Goal: Transaction & Acquisition: Obtain resource

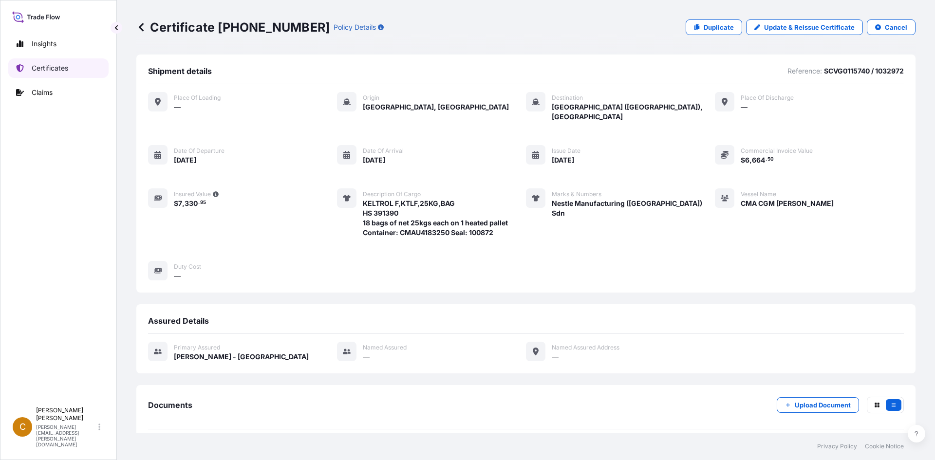
scroll to position [94, 0]
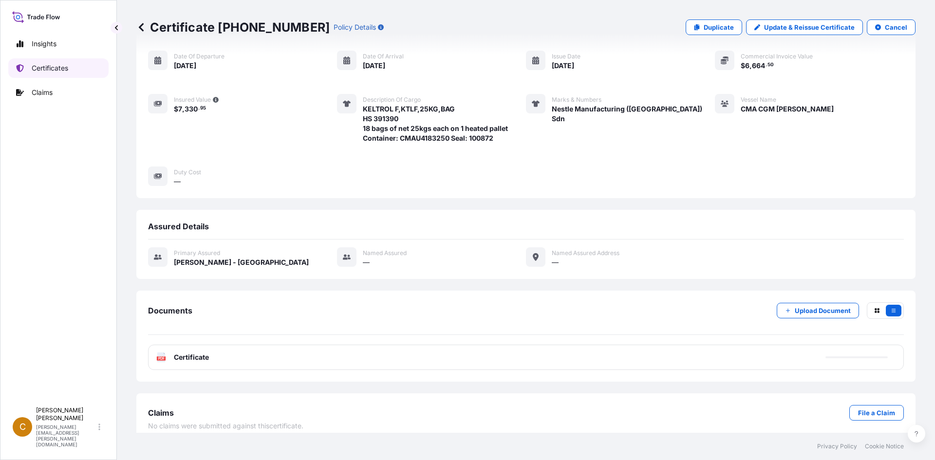
click at [54, 64] on p "Certificates" at bounding box center [50, 68] width 37 height 10
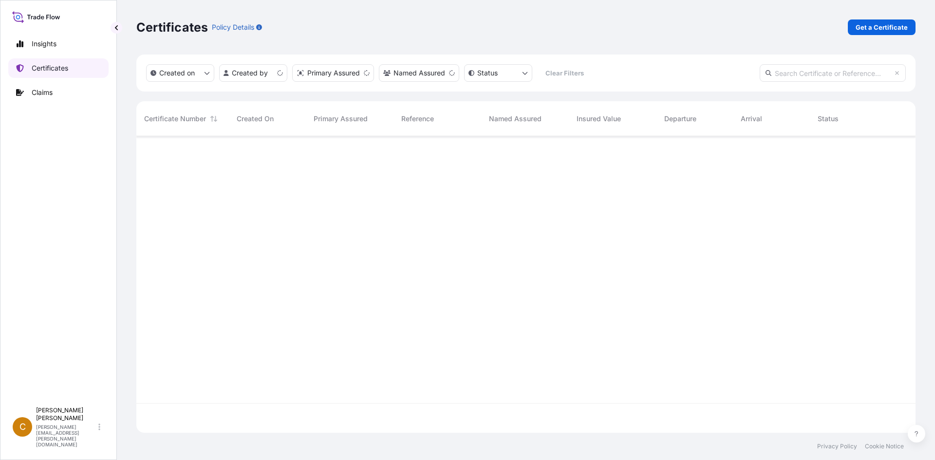
scroll to position [295, 772]
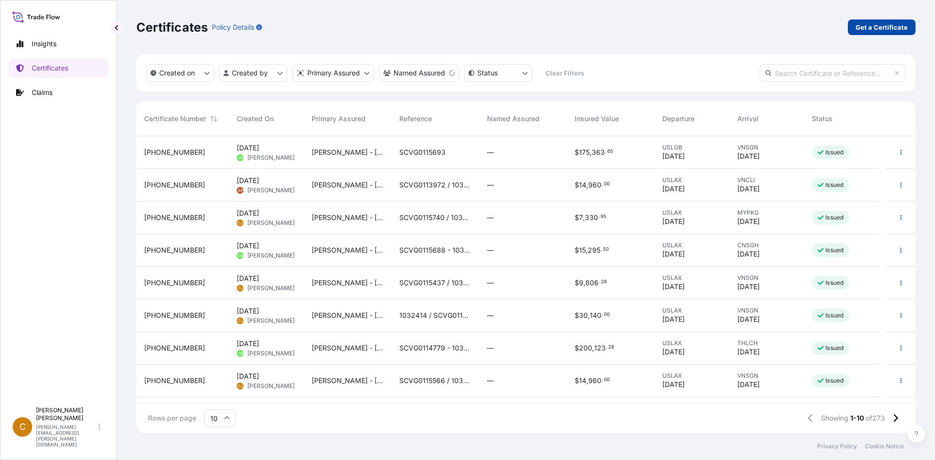
click at [881, 32] on link "Get a Certificate" at bounding box center [882, 27] width 68 height 16
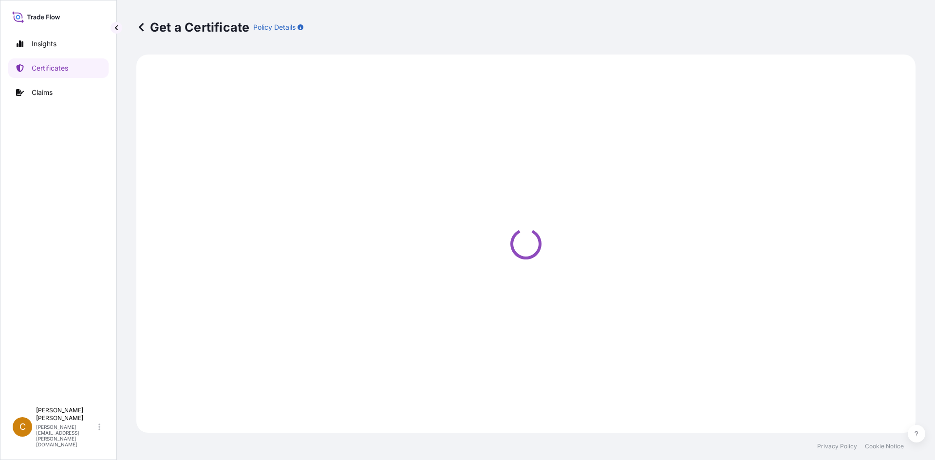
select select "Sea"
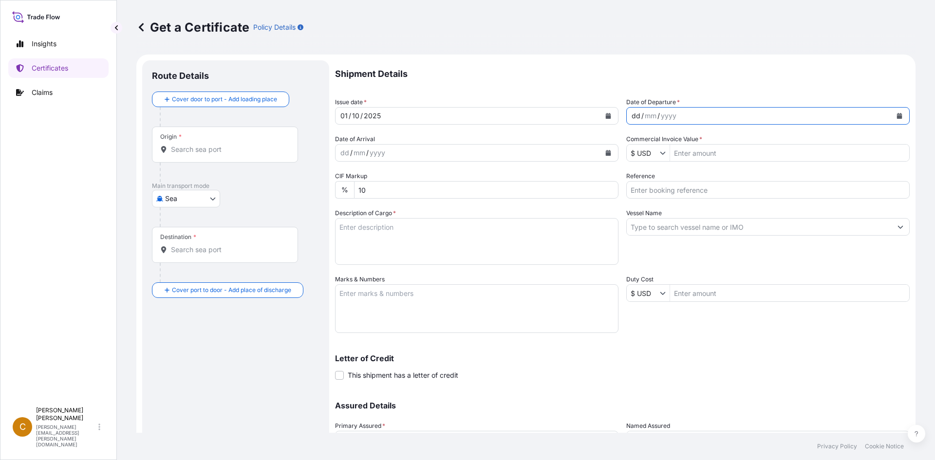
click at [713, 117] on div "dd / mm / yyyy" at bounding box center [759, 116] width 265 height 18
click at [663, 115] on div "yyyy" at bounding box center [669, 116] width 18 height 12
click at [894, 120] on button "Calendar" at bounding box center [900, 116] width 16 height 16
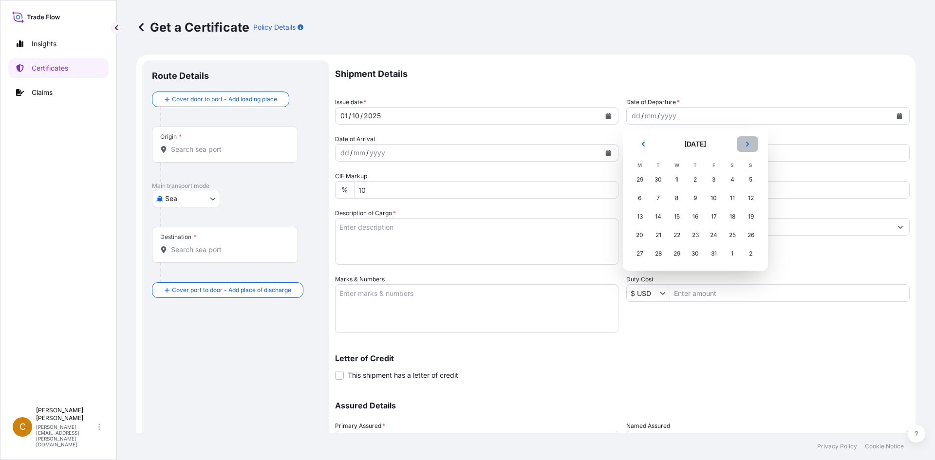
click at [751, 141] on button "Next" at bounding box center [747, 144] width 21 height 16
click at [707, 234] on div "21" at bounding box center [714, 235] width 18 height 18
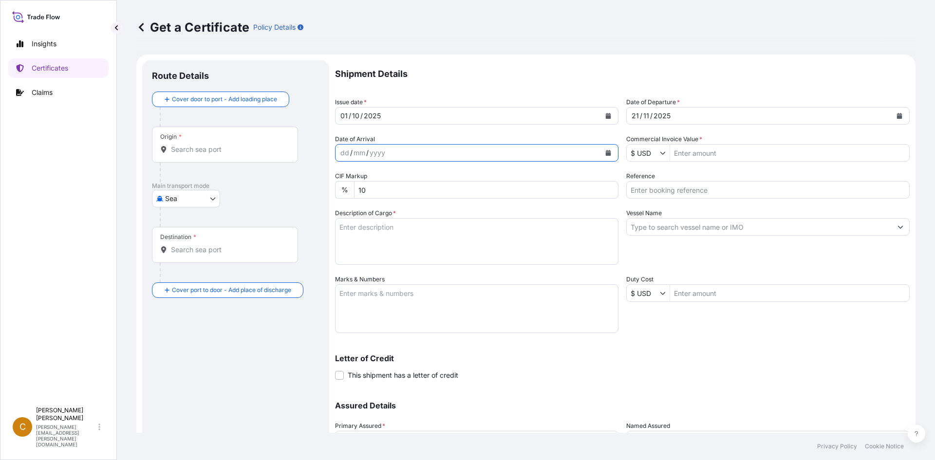
click at [608, 154] on button "Calendar" at bounding box center [608, 153] width 16 height 16
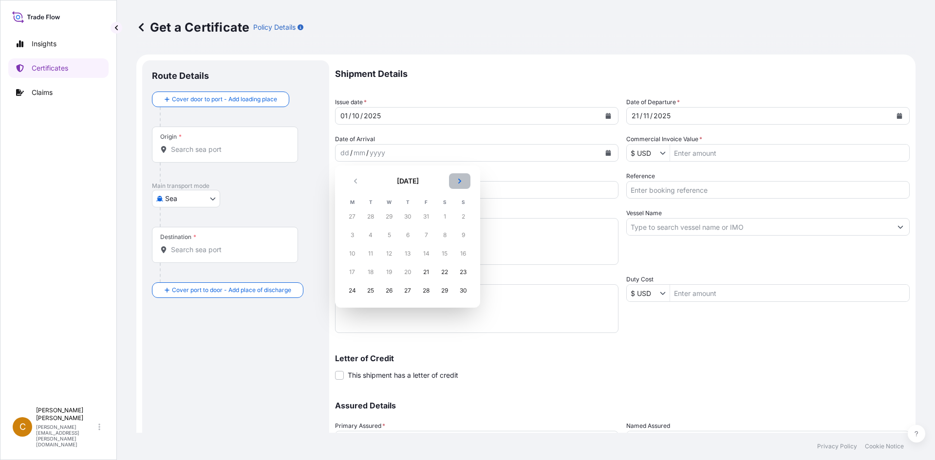
click at [461, 184] on button "Next" at bounding box center [459, 181] width 21 height 16
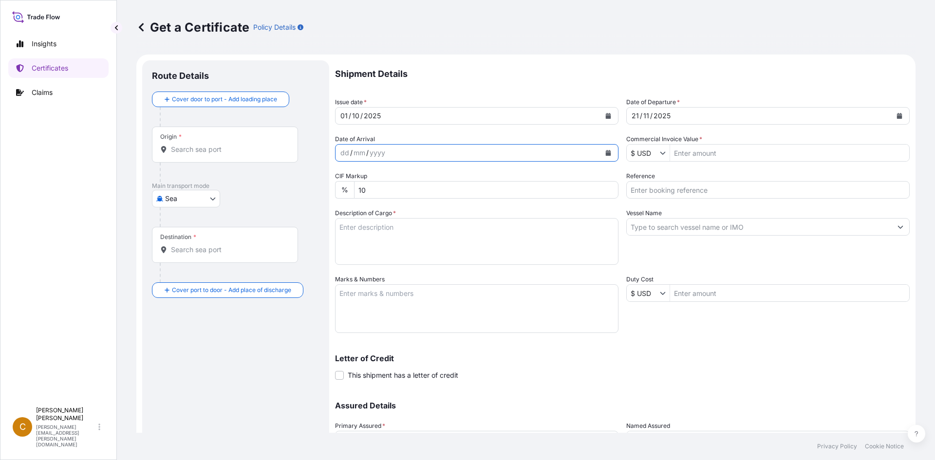
click at [688, 117] on div "[DATE]" at bounding box center [759, 116] width 265 height 18
click at [892, 112] on button "Calendar" at bounding box center [900, 116] width 16 height 16
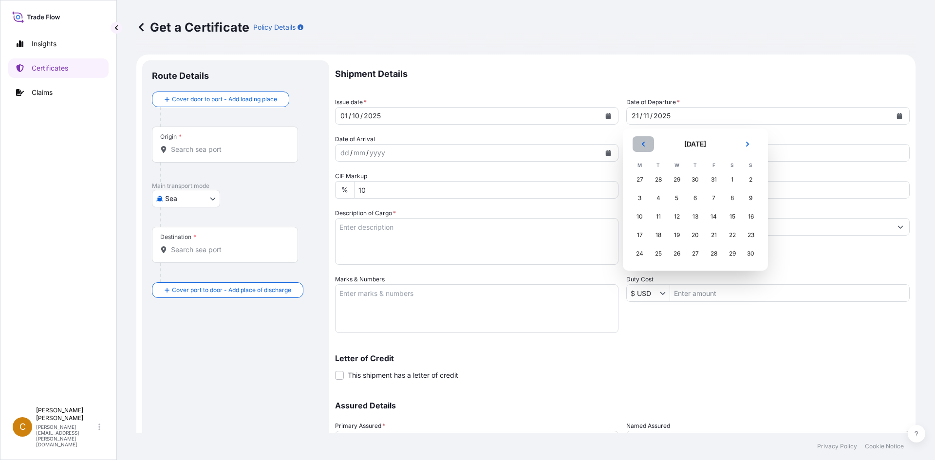
click at [641, 142] on icon "Previous" at bounding box center [643, 144] width 6 height 6
click at [656, 236] on div "21" at bounding box center [659, 235] width 18 height 18
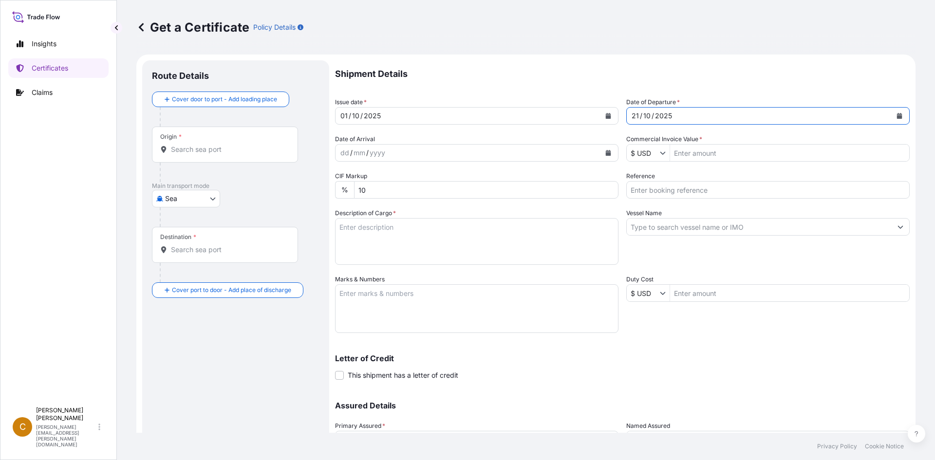
click at [553, 155] on div "dd / mm / yyyy" at bounding box center [467, 153] width 265 height 18
click at [610, 155] on button "Calendar" at bounding box center [608, 153] width 16 height 16
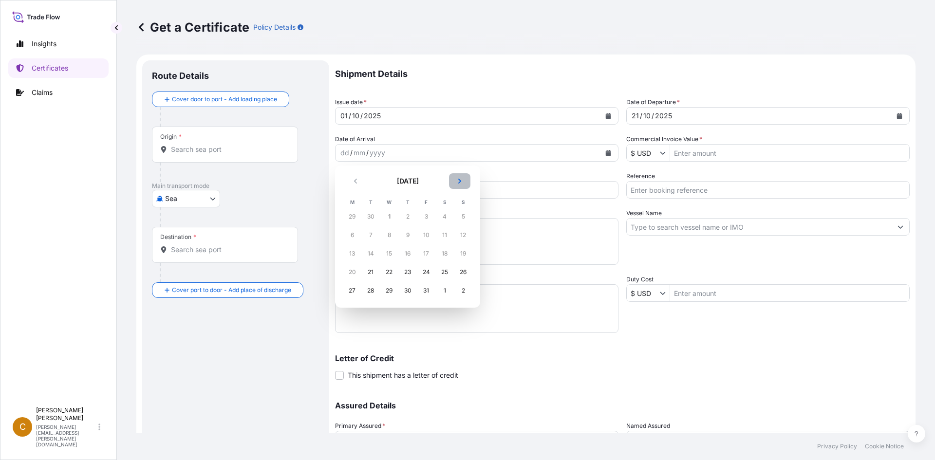
click at [455, 179] on button "Next" at bounding box center [459, 181] width 21 height 16
click at [405, 238] on div "6" at bounding box center [408, 235] width 18 height 18
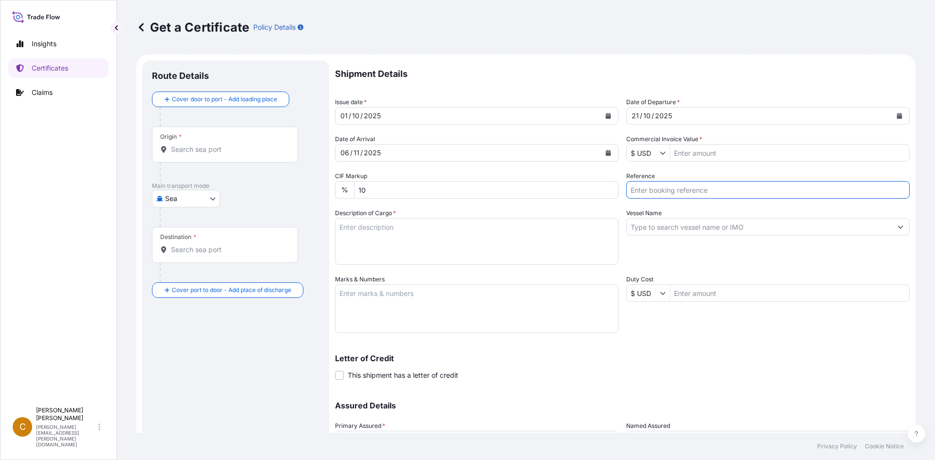
click at [674, 189] on input "Reference" at bounding box center [767, 190] width 283 height 18
paste input "SCVG0115882"
click at [744, 192] on input "SCVG0115882 /" at bounding box center [767, 190] width 283 height 18
click at [705, 191] on input "SCVG0115882 /" at bounding box center [767, 190] width 283 height 18
paste input "1032401"
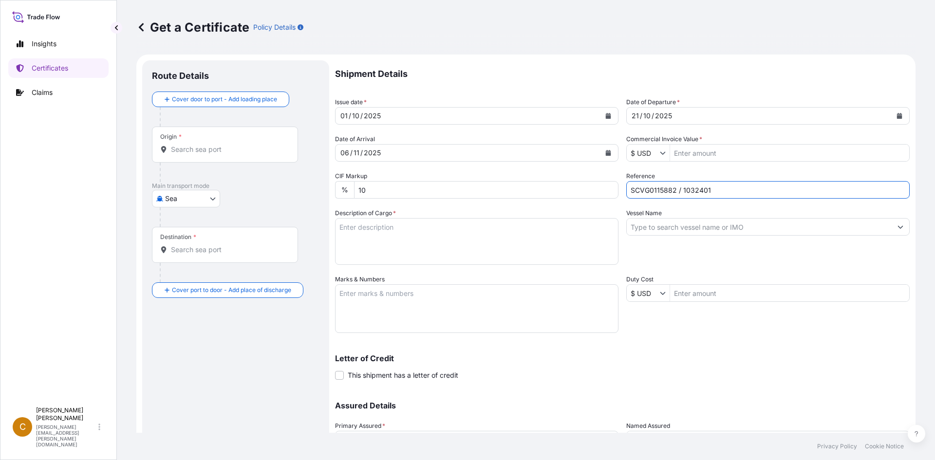
type input "SCVG0115882 / 1032401"
click at [680, 230] on input "Vessel Name" at bounding box center [759, 227] width 265 height 18
click at [722, 213] on div "Vessel Name" at bounding box center [767, 236] width 283 height 56
click at [722, 218] on div "Vessel Name" at bounding box center [767, 236] width 283 height 56
click at [707, 224] on input "Vessel Name" at bounding box center [759, 227] width 265 height 18
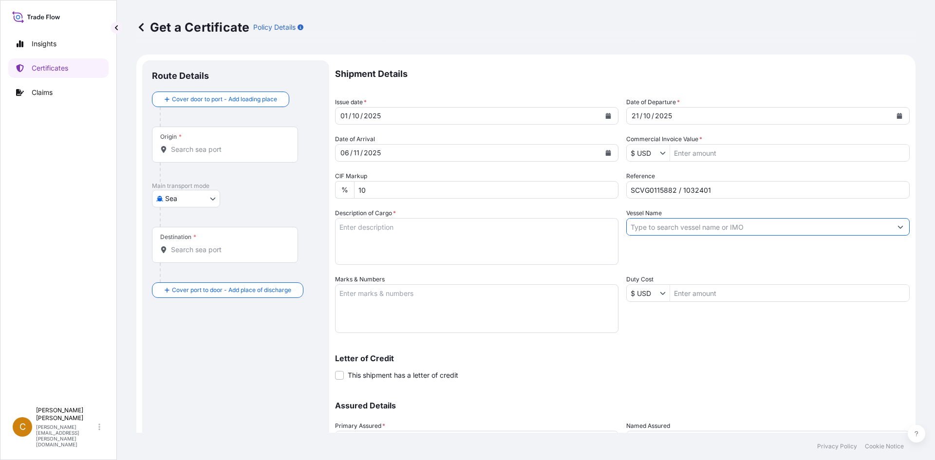
paste input "ONE HAMMERSMITH"
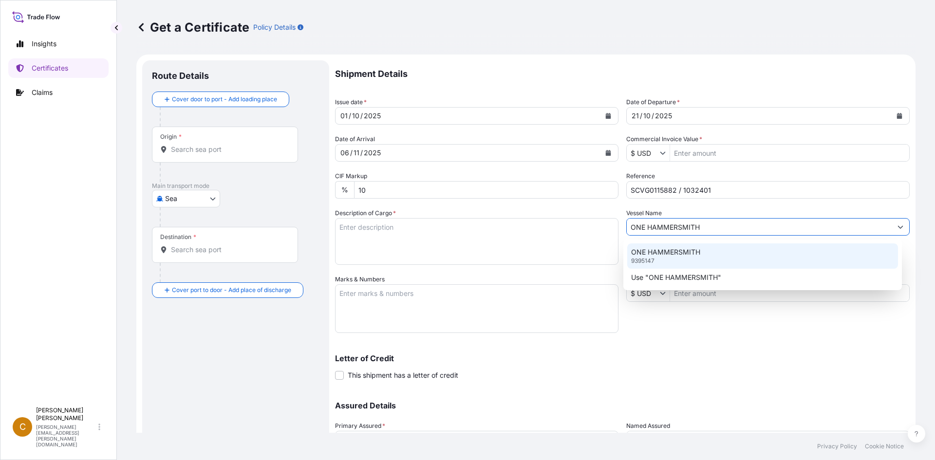
click at [668, 257] on div "ONE HAMMERSMITH 9395147" at bounding box center [762, 255] width 271 height 25
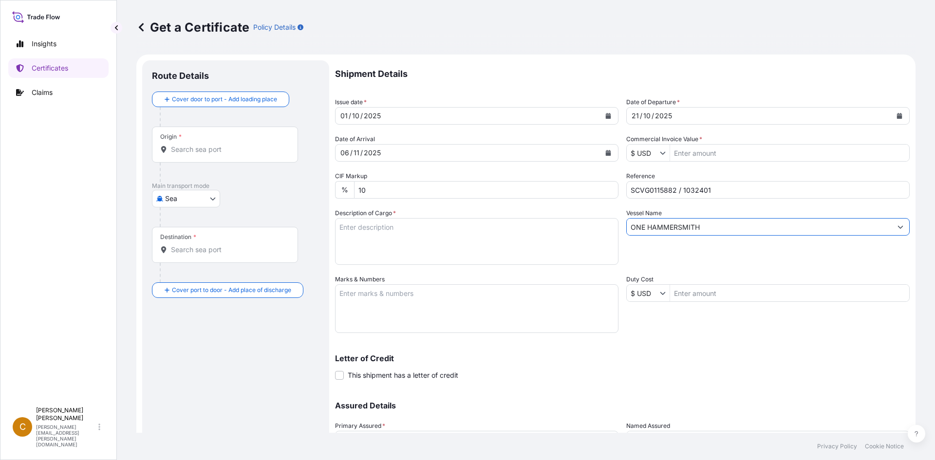
type input "ONE HAMMERSMITH"
click at [378, 224] on textarea "Description of Cargo *" at bounding box center [476, 241] width 283 height 47
paste textarea "KELGUM 400 V,KGM400V,25KG,BAG HS-Code: 38 24 99"
click at [415, 260] on textarea "KELGUM 400 V,KGM400V,25KG,BAG HS-Code: 38 24 99" at bounding box center [476, 241] width 283 height 47
paste textarea "54 of net 25KG each on 2 Heat Treated Pallets"
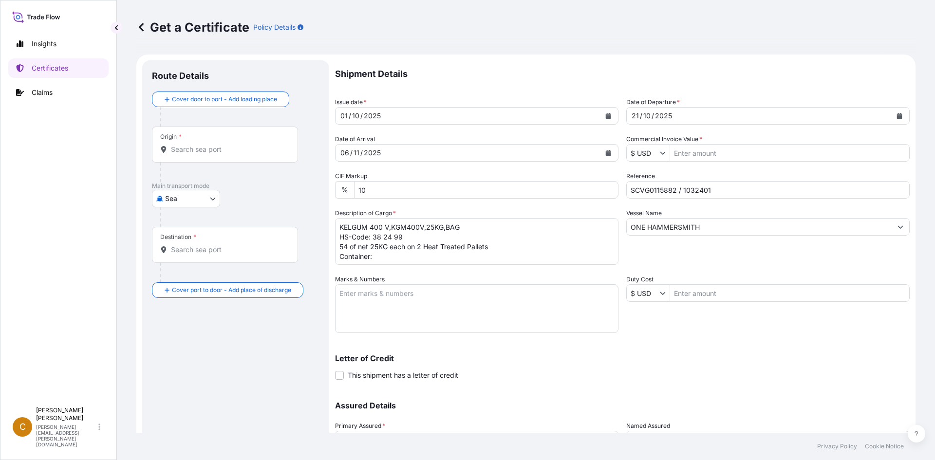
click at [390, 250] on textarea "KELGUM 400 V,KGM400V,25KG,BAG HS-Code: 38 24 99 54 of net 25KG each on 2 Heat T…" at bounding box center [476, 241] width 283 height 47
click at [389, 255] on textarea "KELGUM 400 V,KGM400V,25KG,BAG HS-Code: 38 24 99 54 of net 25KG each on 2 Heat T…" at bounding box center [476, 241] width 283 height 47
paste textarea "DRYU6030860"
click at [562, 260] on textarea "KELGUM 400 V,KGM400V,25KG,BAG HS-Code: 38 24 99 54 of net 25KG each on 2 Heat T…" at bounding box center [476, 241] width 283 height 47
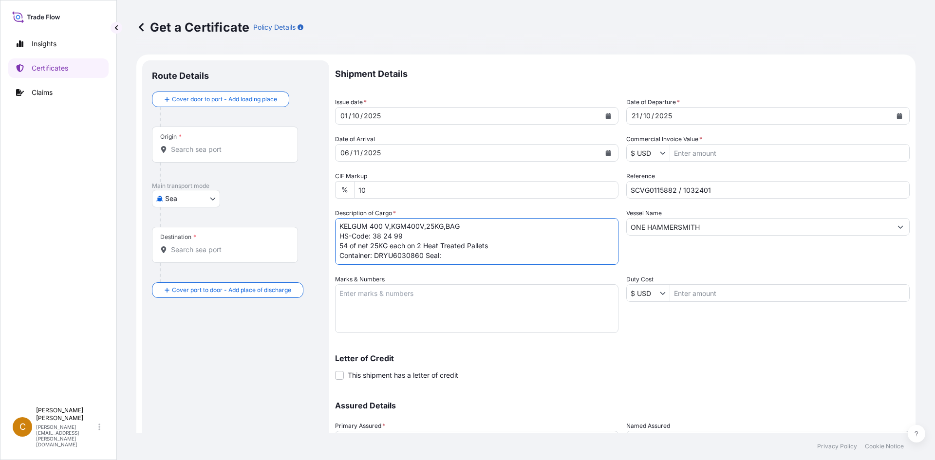
paste textarea "100835"
type textarea "KELGUM 400 V,KGM400V,25KG,BAG HS-Code: 38 24 99 54 of net 25KG each on 2 Heat T…"
click at [391, 307] on textarea "Marks & Numbers" at bounding box center [476, 308] width 283 height 49
paste textarea "PT. Azelis Indonesia Distribusi JAKARTA PO238010256"
type textarea "PT. Azelis Indonesia Distribusi JAKARTA PO238010256"
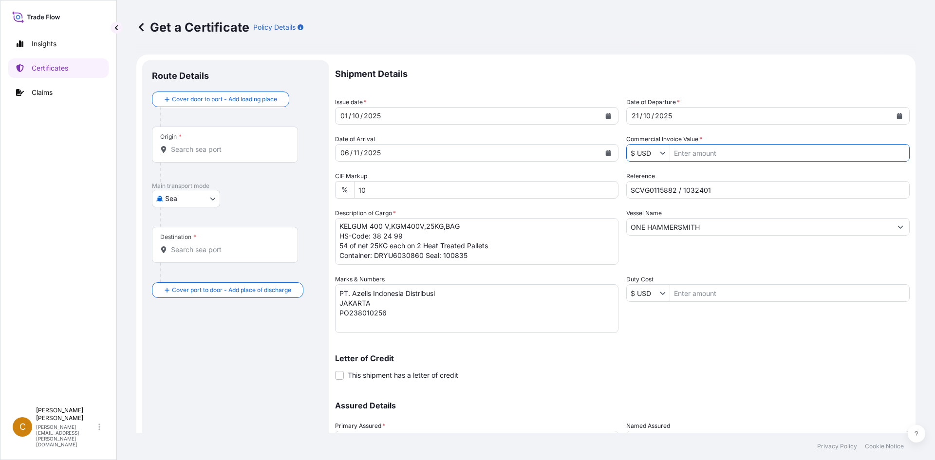
click at [704, 156] on input "Commercial Invoice Value *" at bounding box center [789, 153] width 239 height 18
type input "30,658.5"
click at [746, 182] on input "SCVG0115882 / 1032401" at bounding box center [767, 190] width 283 height 18
click at [722, 223] on input "ONE HAMMERSMITH" at bounding box center [759, 227] width 265 height 18
click at [254, 143] on div "Origin *" at bounding box center [225, 145] width 146 height 36
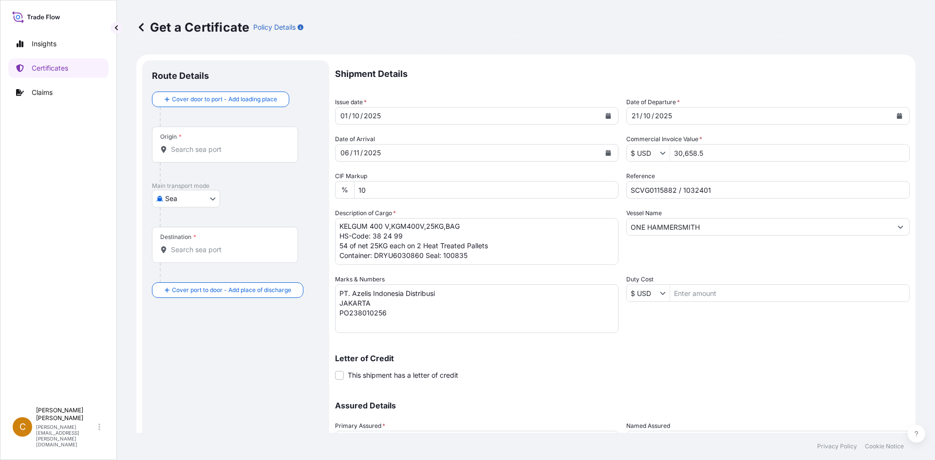
click at [254, 145] on input "Origin *" at bounding box center [228, 150] width 115 height 10
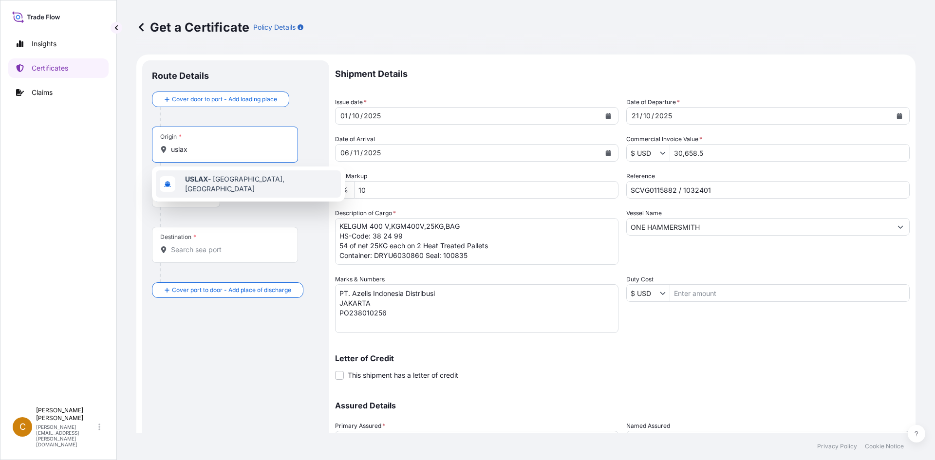
click at [229, 171] on div "USLAX - [GEOGRAPHIC_DATA], [GEOGRAPHIC_DATA]" at bounding box center [248, 183] width 185 height 27
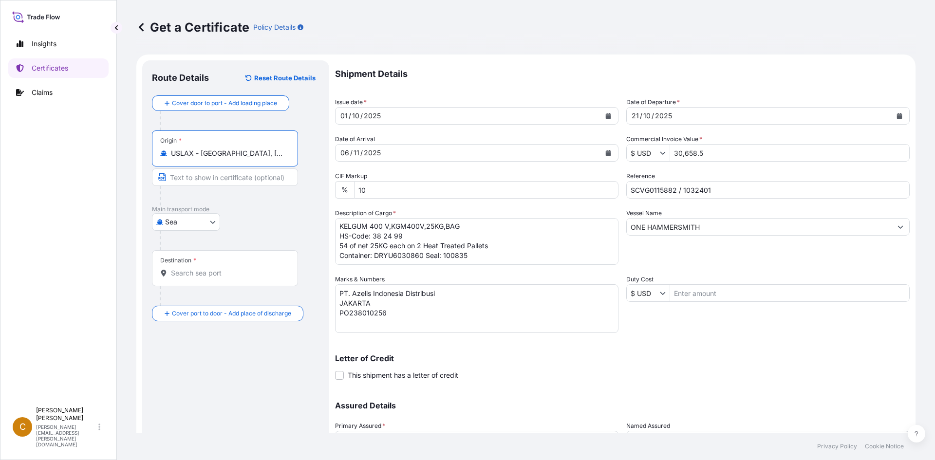
type input "USLAX - [GEOGRAPHIC_DATA], [GEOGRAPHIC_DATA]"
click at [228, 269] on input "Destination *" at bounding box center [228, 273] width 115 height 10
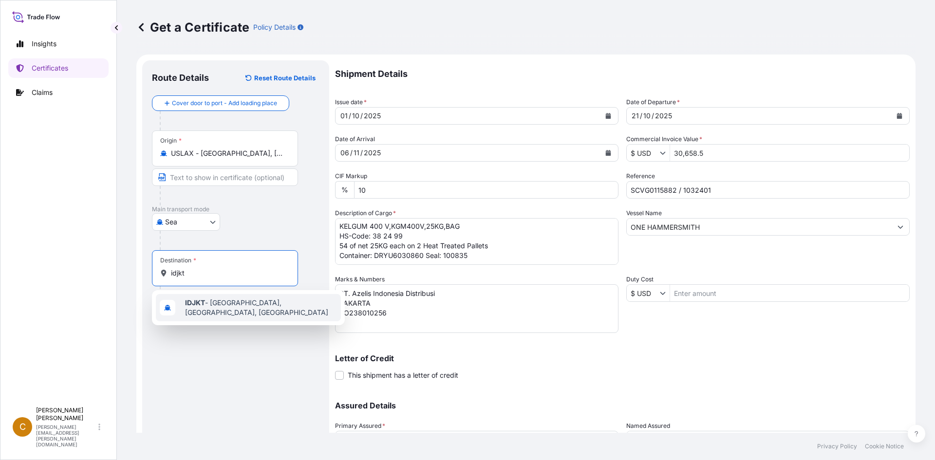
click at [234, 304] on span "IDJKT - [GEOGRAPHIC_DATA], [GEOGRAPHIC_DATA], [GEOGRAPHIC_DATA]" at bounding box center [261, 307] width 152 height 19
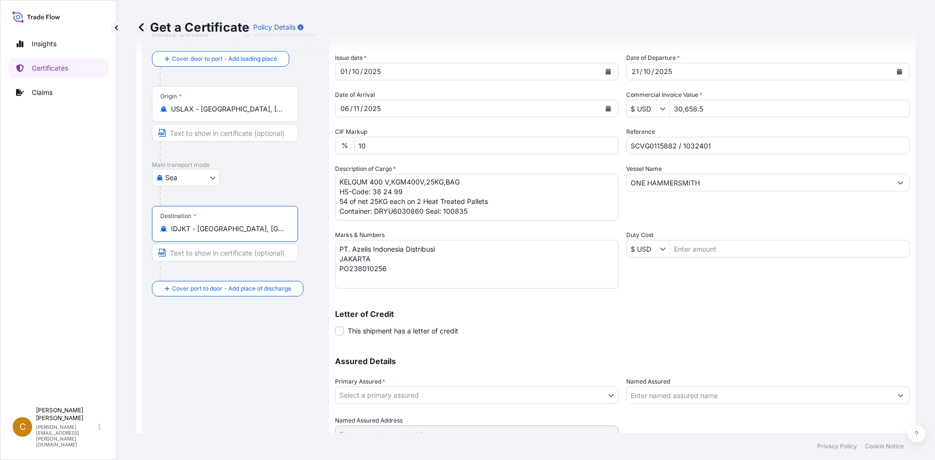
scroll to position [88, 0]
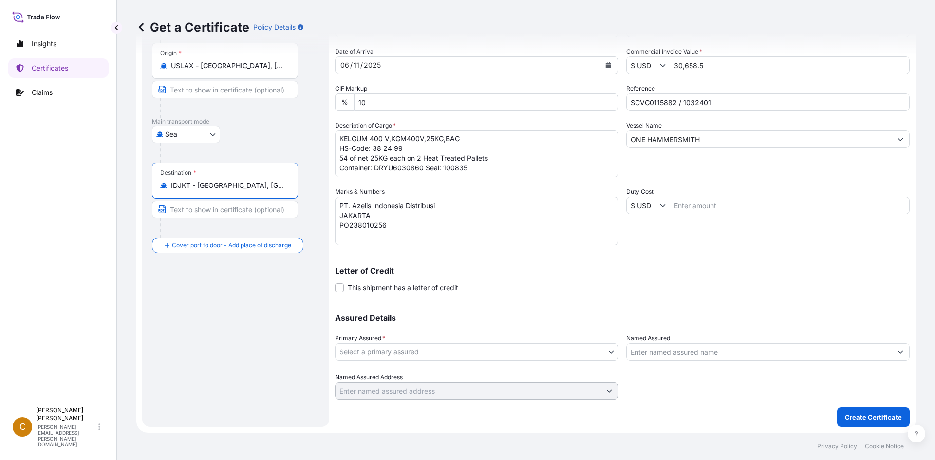
type input "IDJKT - [GEOGRAPHIC_DATA], [GEOGRAPHIC_DATA], [GEOGRAPHIC_DATA]"
click at [501, 354] on body "Insights Certificates Claims C Clayton James [EMAIL_ADDRESS][PERSON_NAME][DOMAI…" at bounding box center [467, 230] width 935 height 460
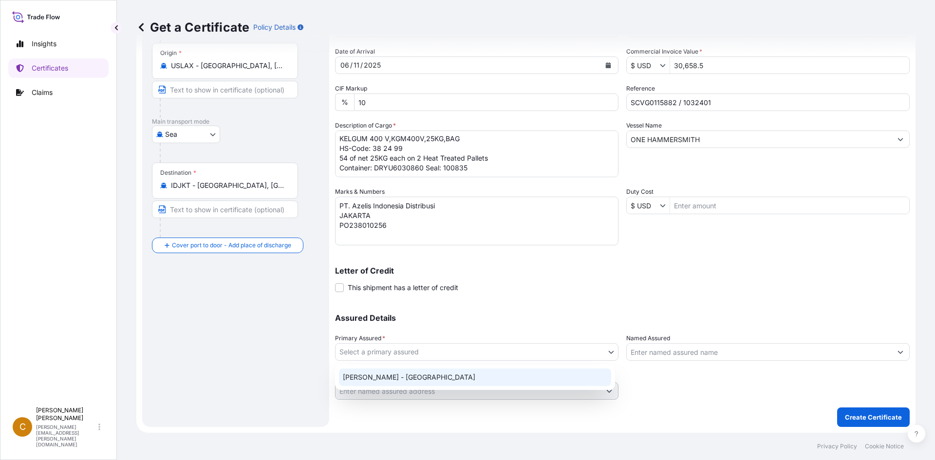
click at [472, 374] on div "[PERSON_NAME] - [GEOGRAPHIC_DATA]" at bounding box center [475, 378] width 272 height 18
select select "31650"
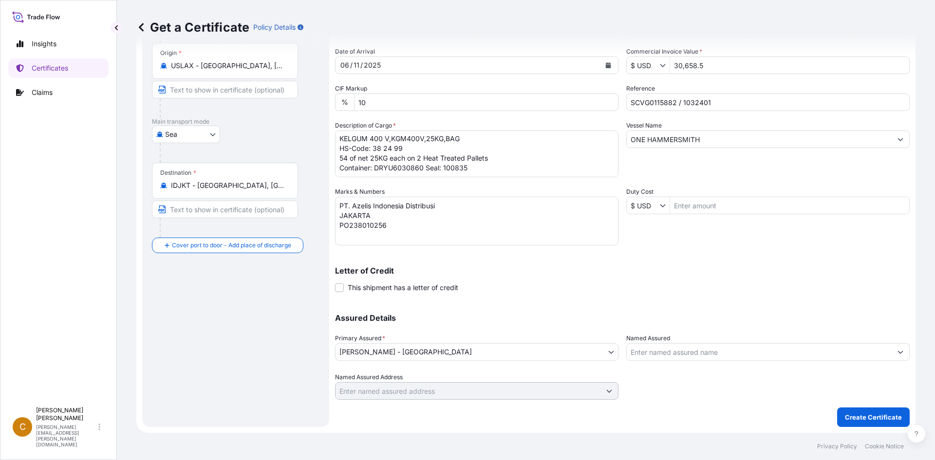
click at [790, 395] on div "Shipment Details Issue date * [DATE] Date of Departure * [DATE] Date of Arrival…" at bounding box center [622, 200] width 575 height 454
click at [837, 420] on button "Create Certificate" at bounding box center [873, 417] width 73 height 19
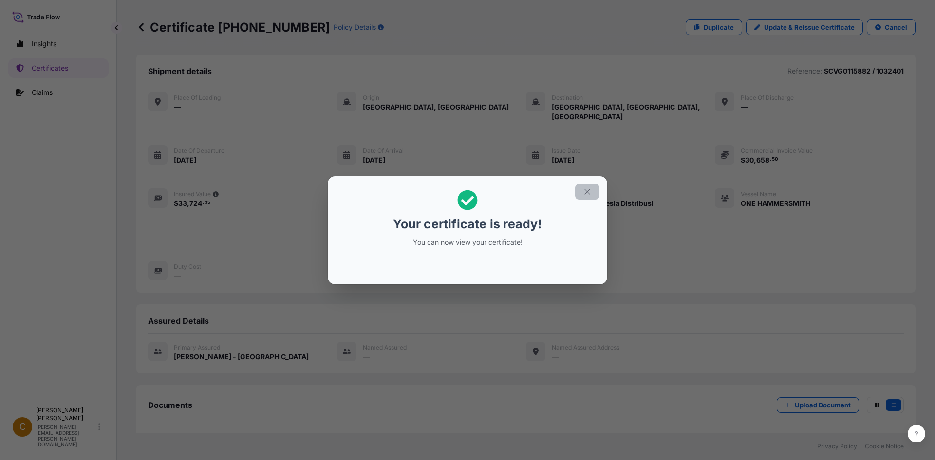
click at [587, 188] on icon "button" at bounding box center [587, 191] width 9 height 9
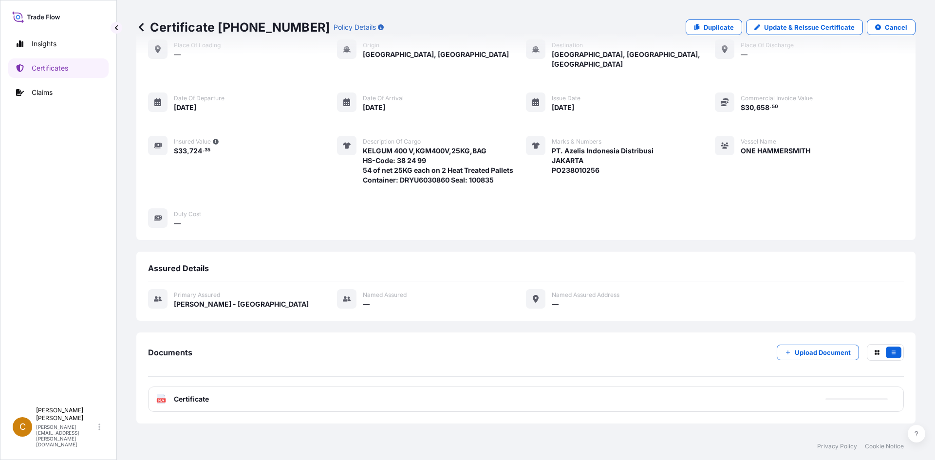
scroll to position [94, 0]
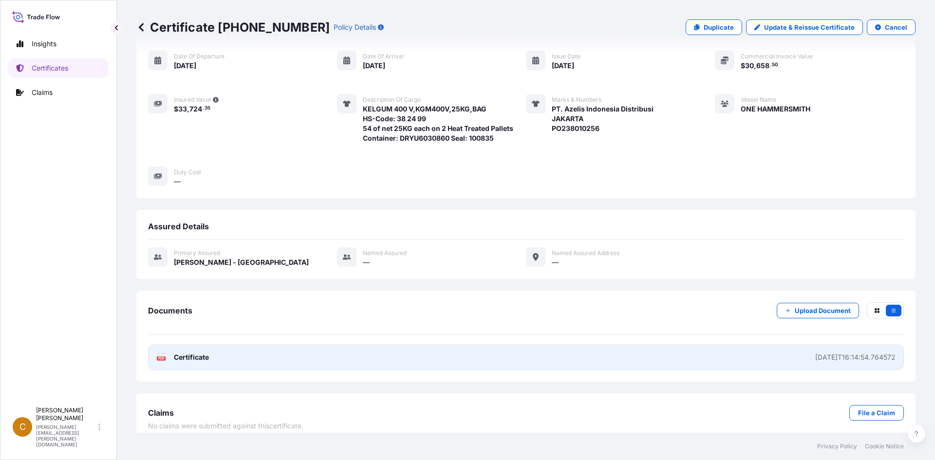
click at [180, 353] on span "Certificate" at bounding box center [191, 358] width 35 height 10
